Goal: Navigation & Orientation: Find specific page/section

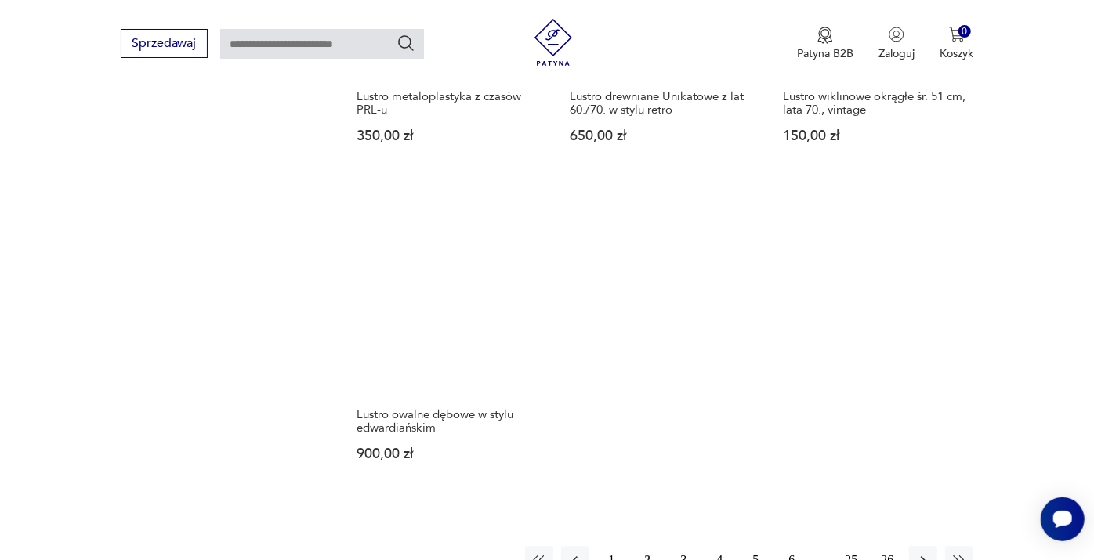
scroll to position [2286, 0]
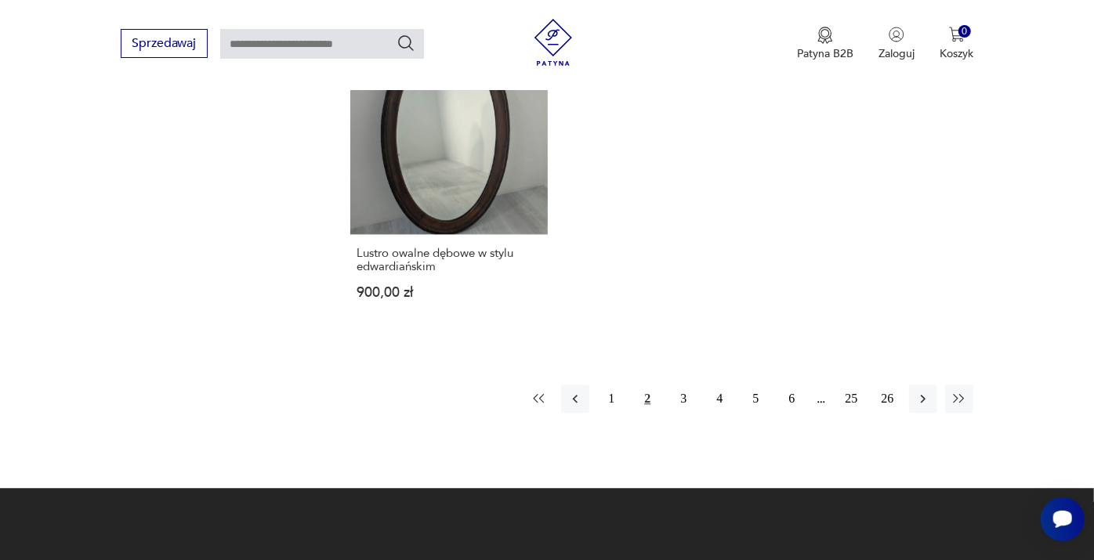
click at [539, 391] on icon "button" at bounding box center [539, 399] width 16 height 16
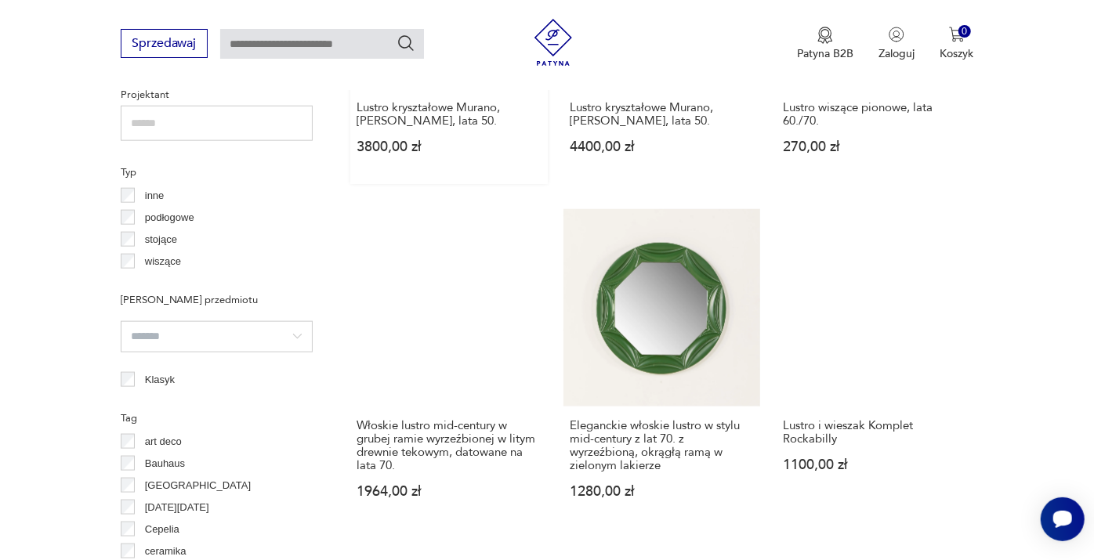
scroll to position [1024, 0]
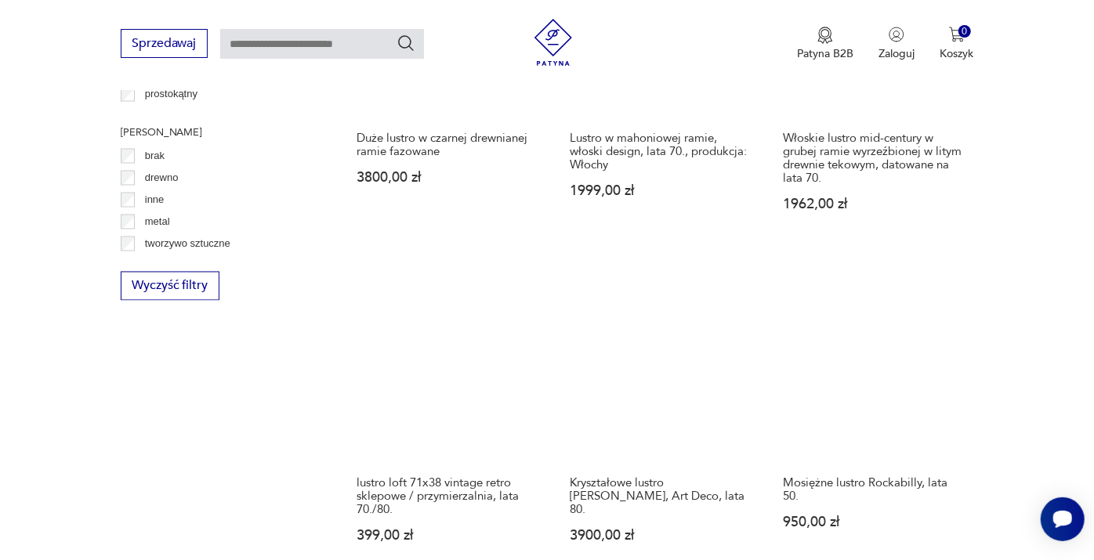
scroll to position [1851, 0]
